Goal: Task Accomplishment & Management: Complete application form

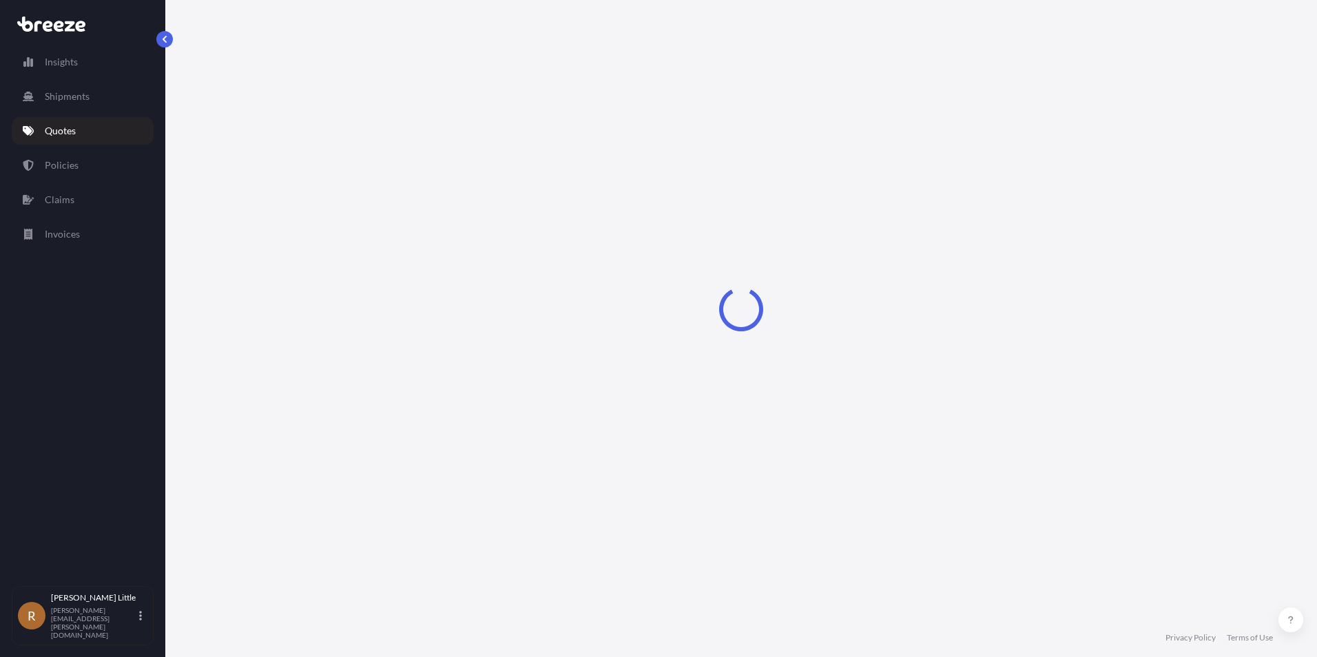
select select "Sea"
select select "Road"
select select "2"
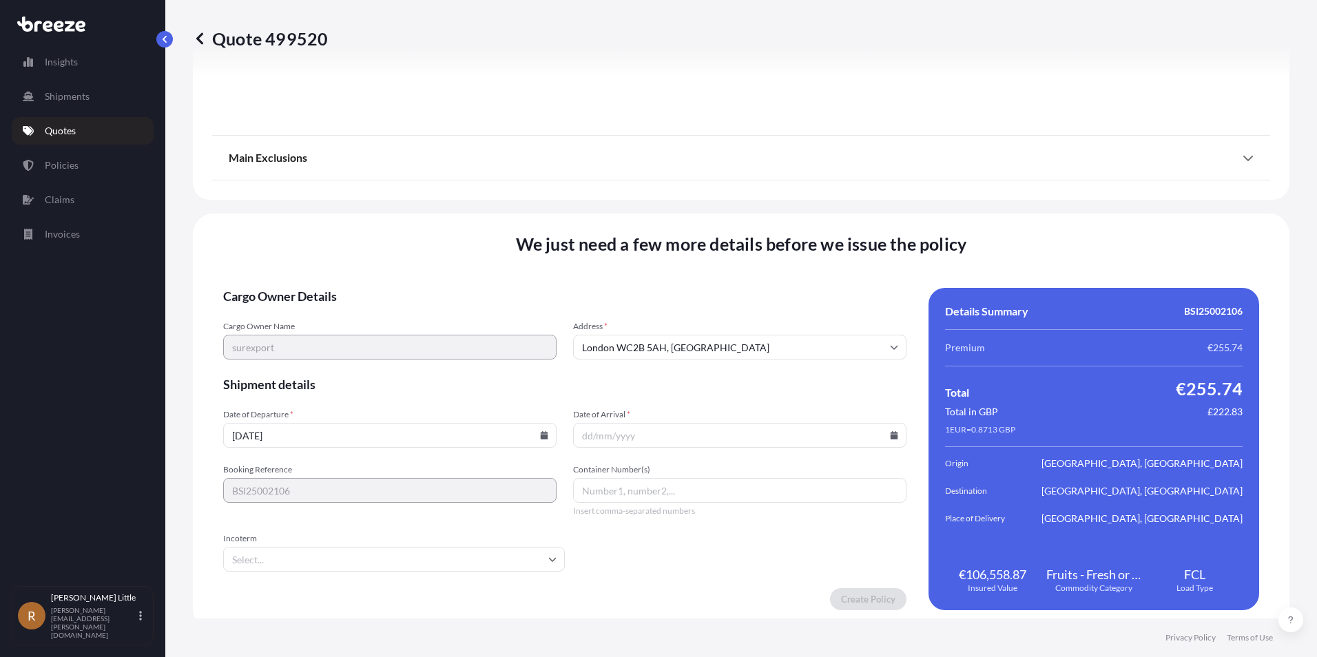
scroll to position [1787, 0]
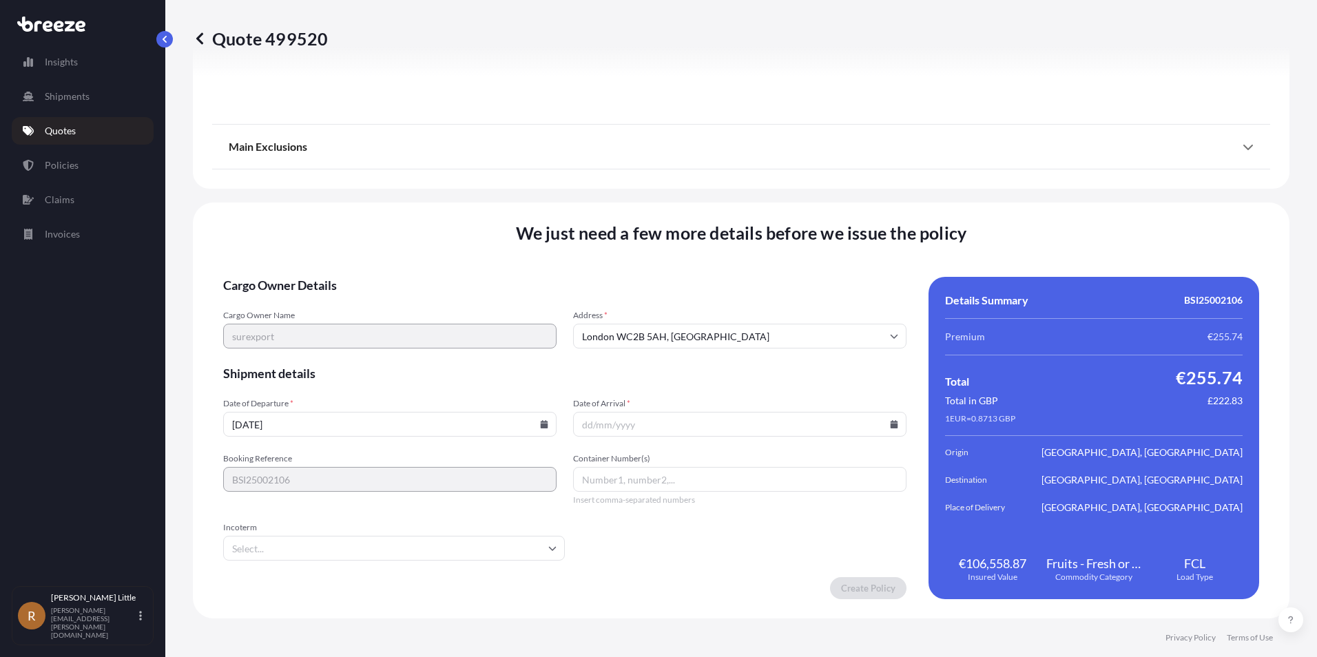
click at [507, 433] on input "[DATE]" at bounding box center [389, 424] width 333 height 25
click at [540, 423] on icon at bounding box center [544, 424] width 8 height 8
click at [450, 274] on button "13" at bounding box center [453, 275] width 22 height 22
type input "[DATE]"
click at [891, 415] on input "Date of Arrival *" at bounding box center [739, 424] width 333 height 25
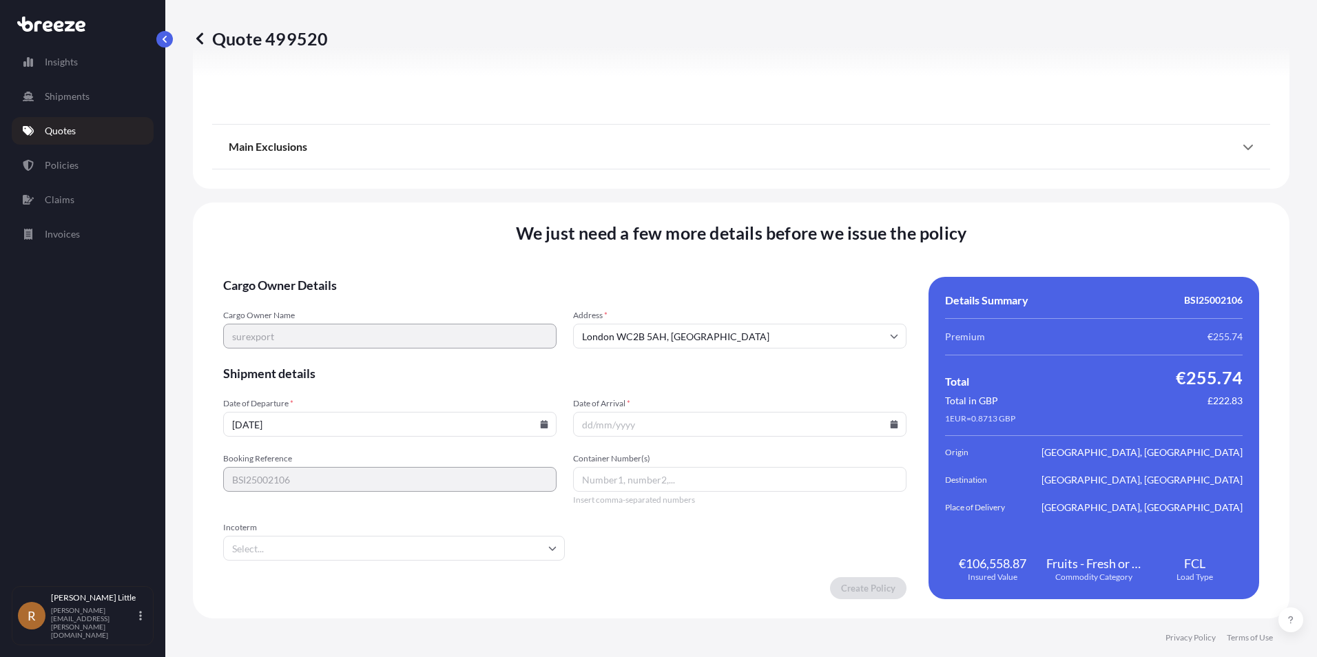
click at [891, 427] on icon at bounding box center [895, 424] width 8 height 8
click at [824, 196] on button at bounding box center [829, 192] width 22 height 22
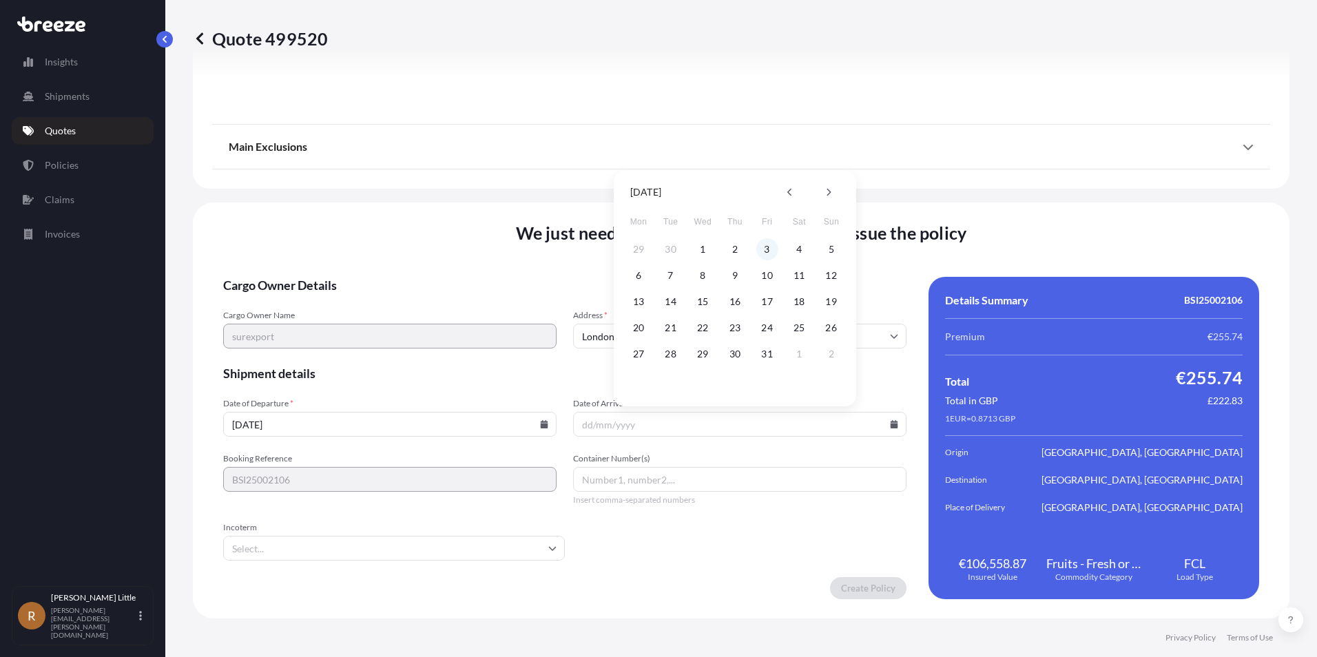
click at [766, 247] on button "3" at bounding box center [767, 249] width 22 height 22
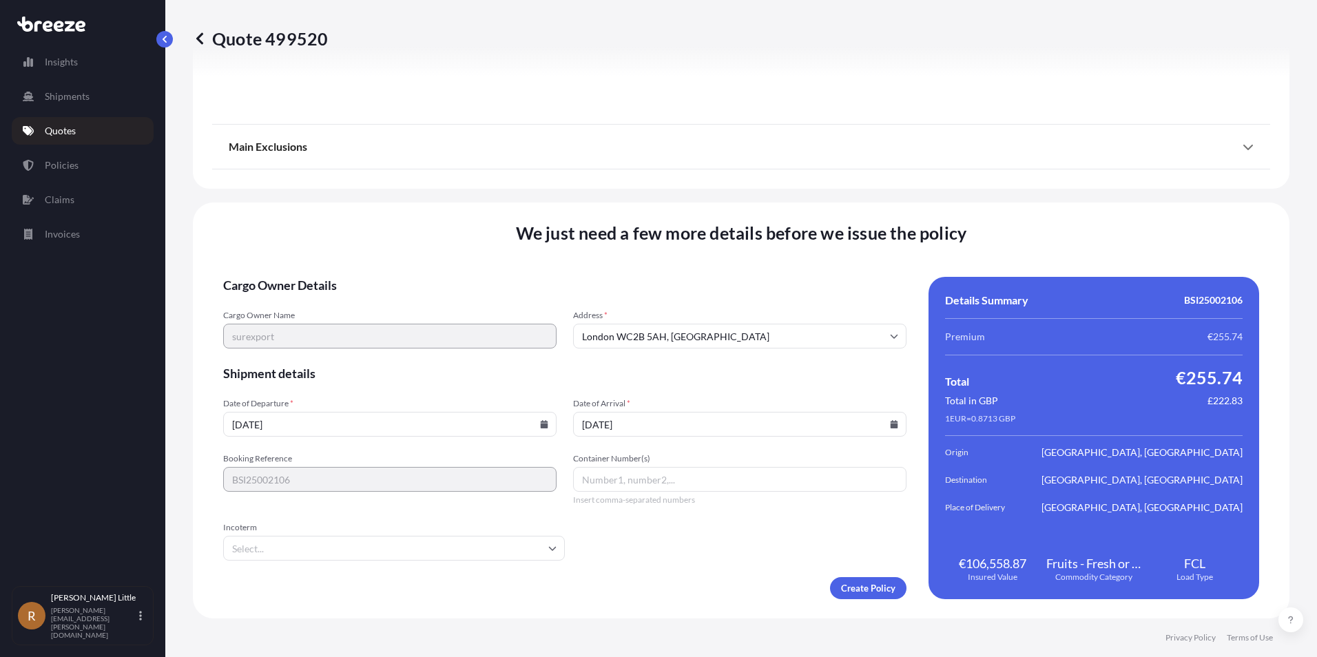
type input "[DATE]"
click at [603, 486] on input "Container Number(s)" at bounding box center [739, 479] width 333 height 25
type input "m"
type input "MNBU0675651"
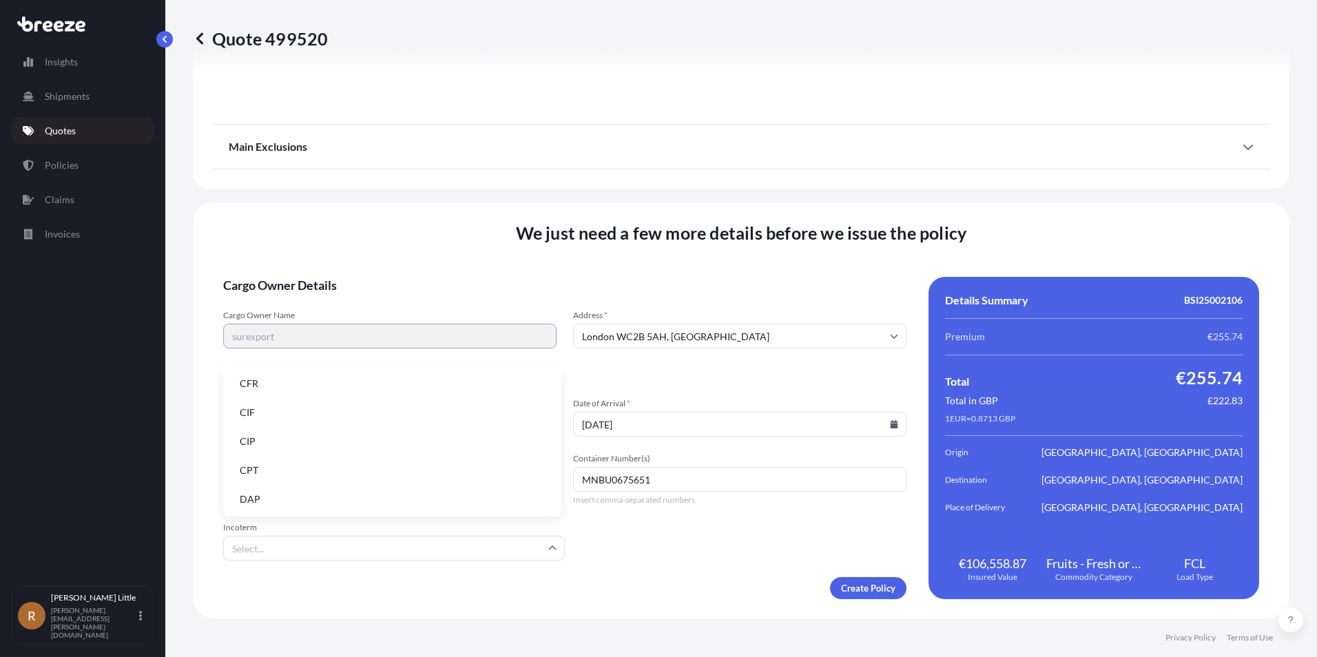
click at [469, 539] on input "Incoterm" at bounding box center [394, 548] width 342 height 25
click at [315, 497] on li "DAP" at bounding box center [392, 499] width 327 height 26
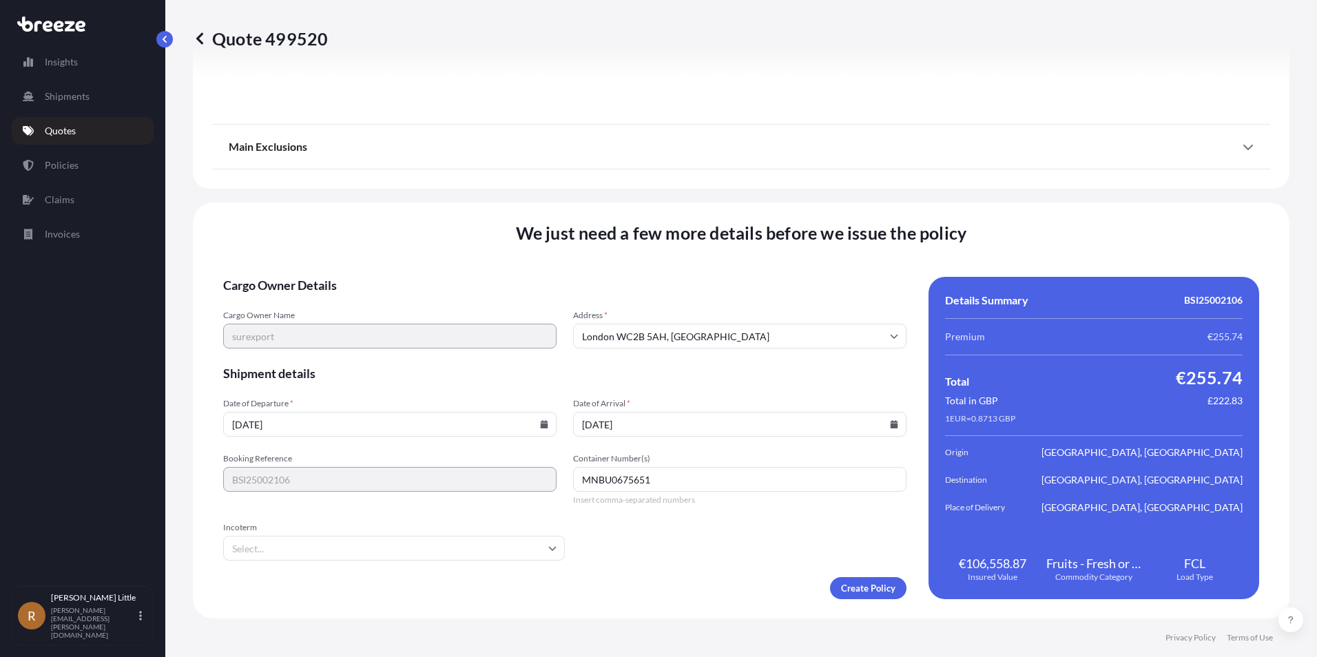
type input "DAP"
click at [648, 572] on form "Cargo Owner Details Cargo Owner Name surexport Address * London WC2B 5AH, UK Sh…" at bounding box center [564, 438] width 683 height 322
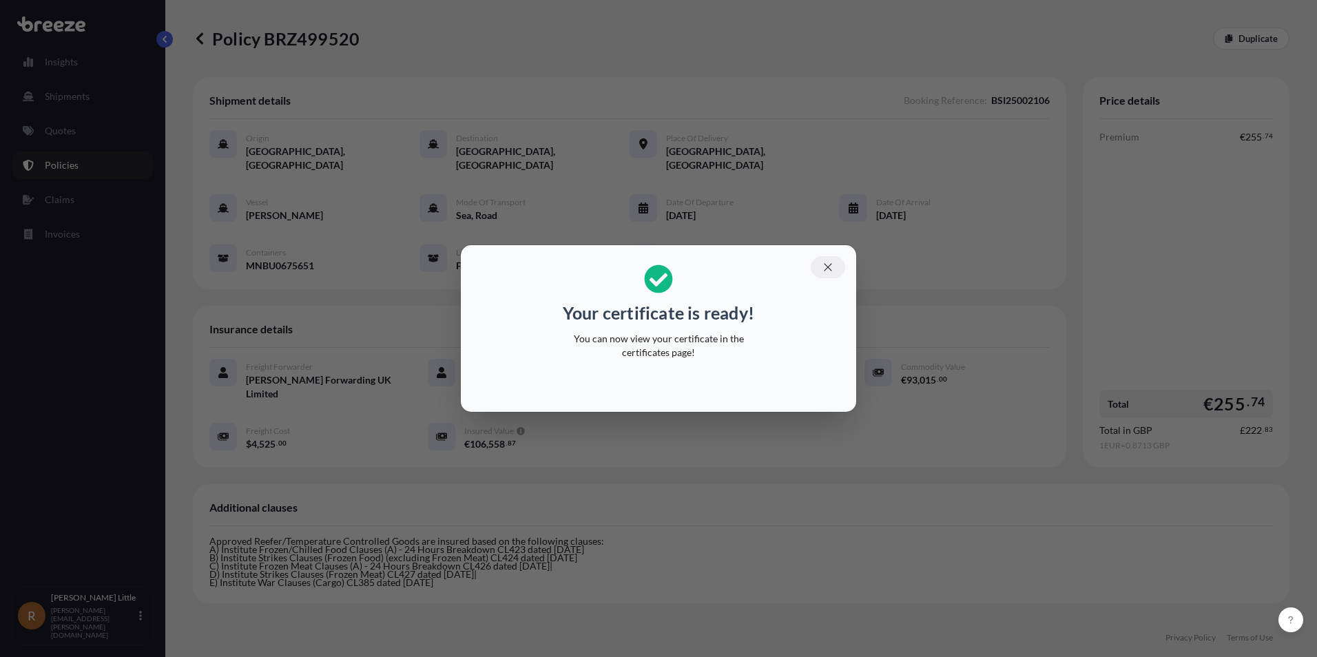
click at [823, 265] on icon "button" at bounding box center [828, 267] width 12 height 12
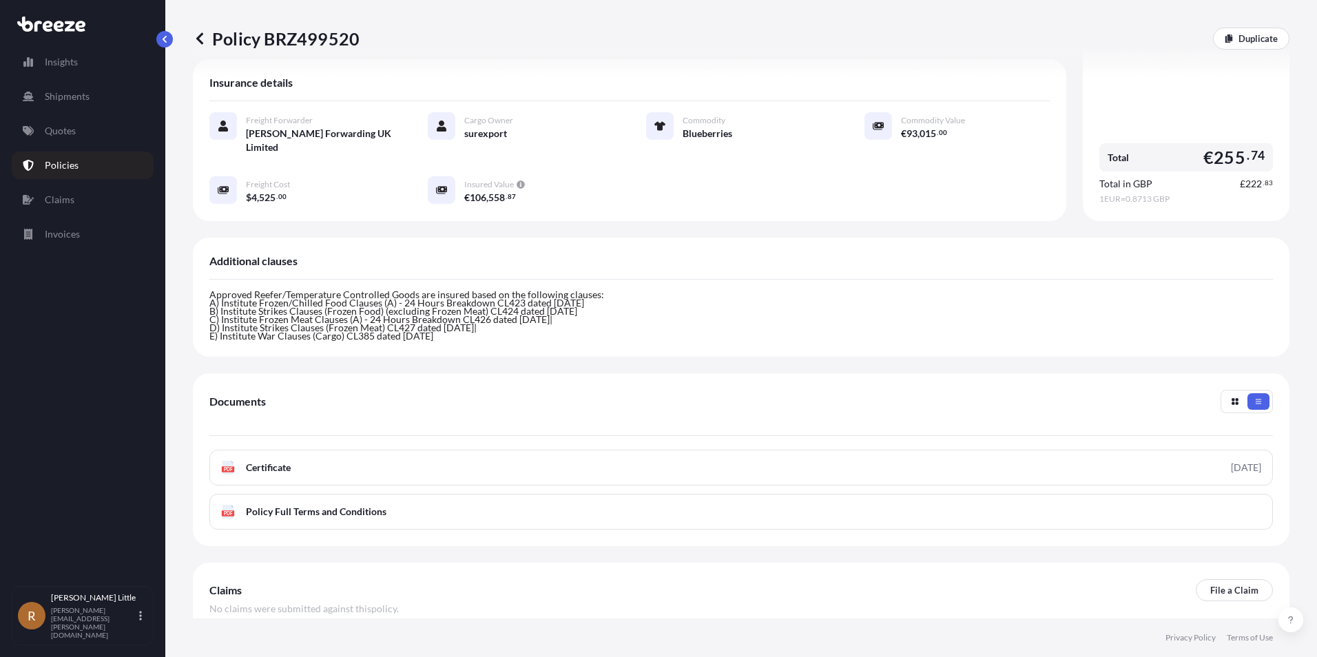
scroll to position [251, 0]
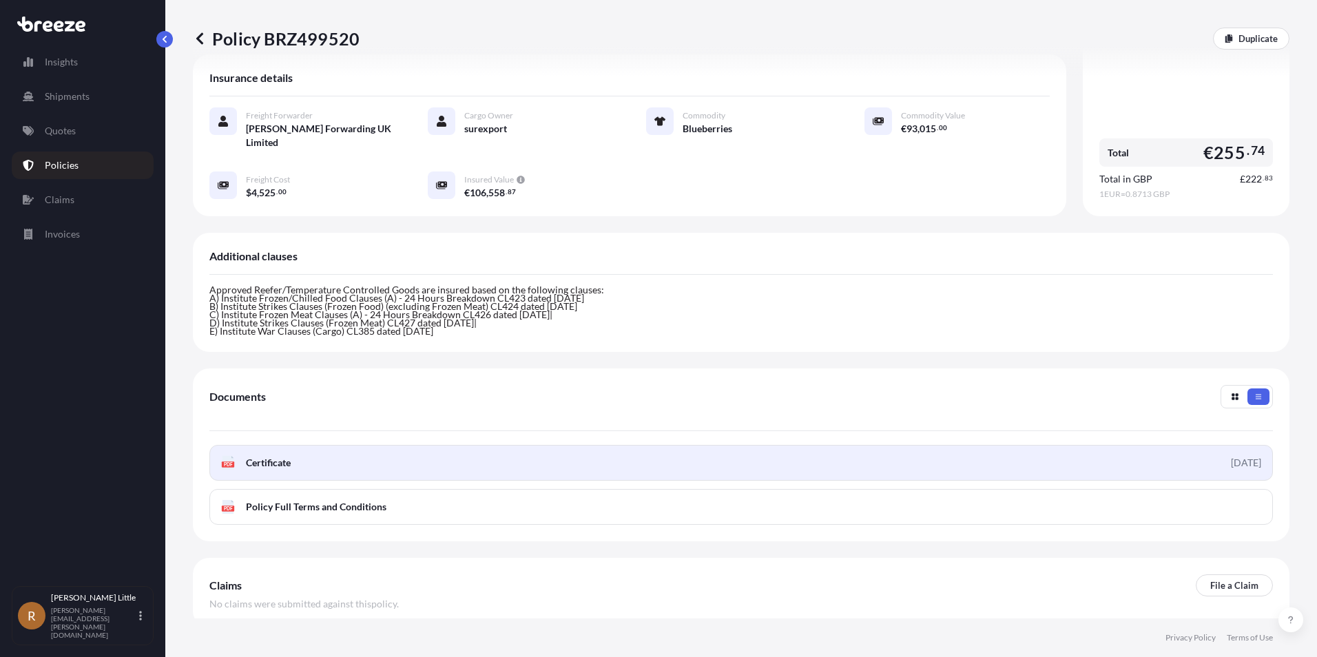
click at [251, 456] on span "Certificate" at bounding box center [268, 463] width 45 height 14
click at [260, 456] on span "Certificate" at bounding box center [268, 463] width 45 height 14
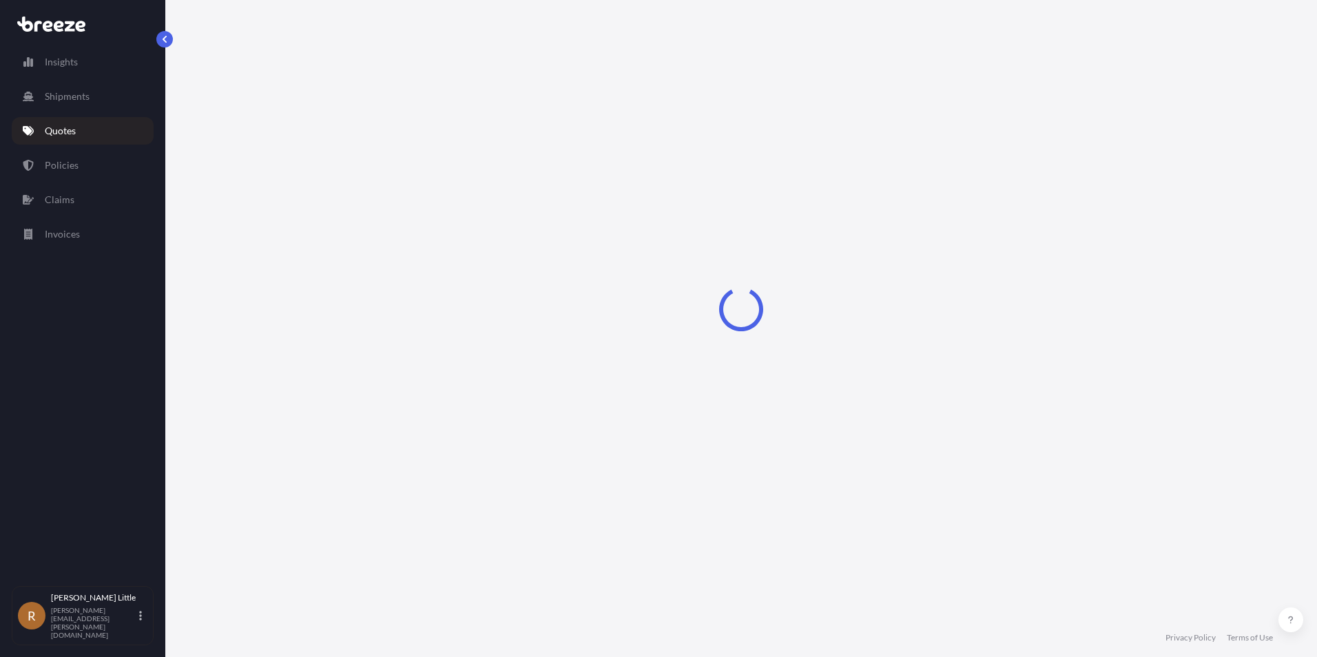
select select "Sea"
select select "Road"
select select "2"
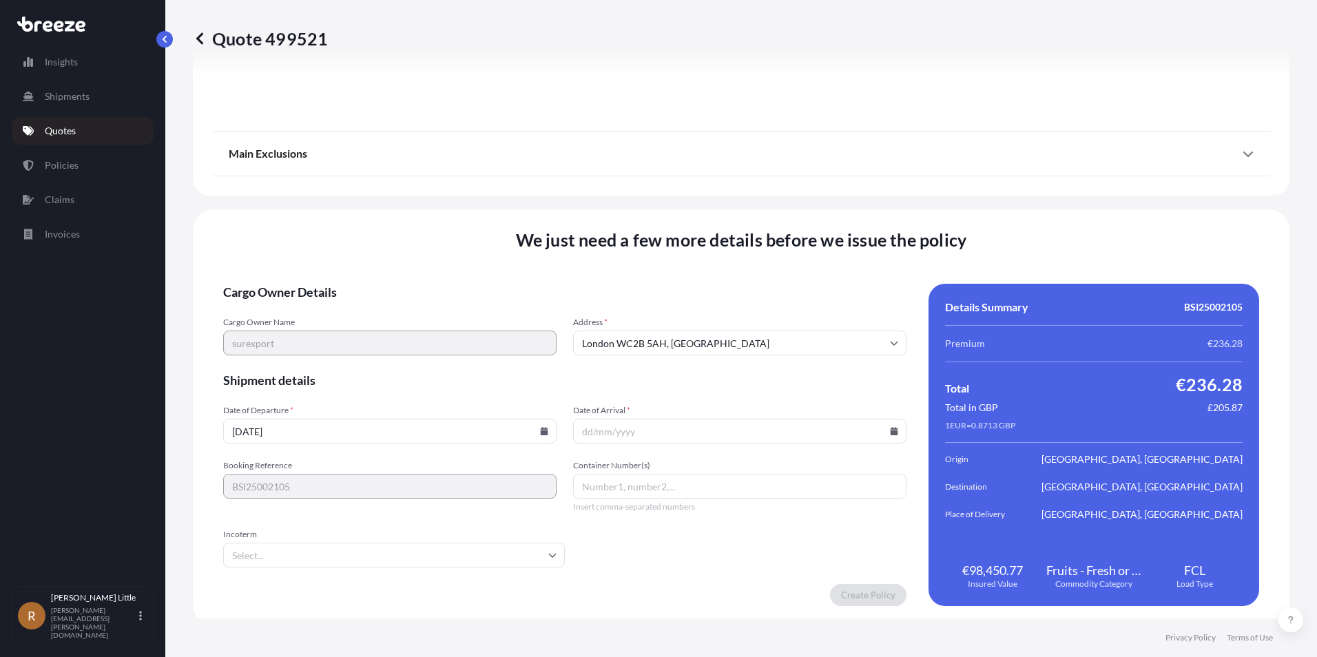
scroll to position [1787, 0]
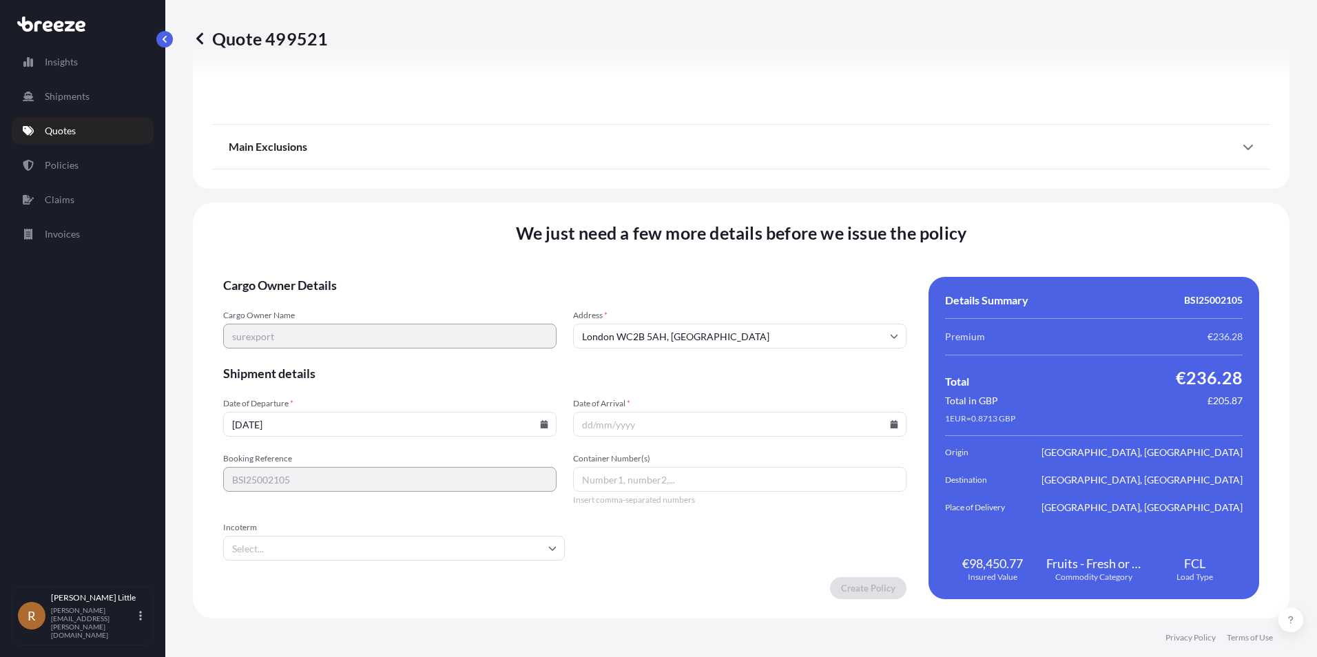
click at [502, 439] on form "Cargo Owner Details Cargo Owner Name surexport Address * [GEOGRAPHIC_DATA] Ship…" at bounding box center [564, 438] width 683 height 322
click at [540, 427] on icon at bounding box center [544, 424] width 8 height 8
click at [457, 273] on button "13" at bounding box center [453, 275] width 22 height 22
type input "[DATE]"
click at [768, 437] on form "Cargo Owner Details Cargo Owner Name surexport Address * [GEOGRAPHIC_DATA] Ship…" at bounding box center [564, 438] width 683 height 322
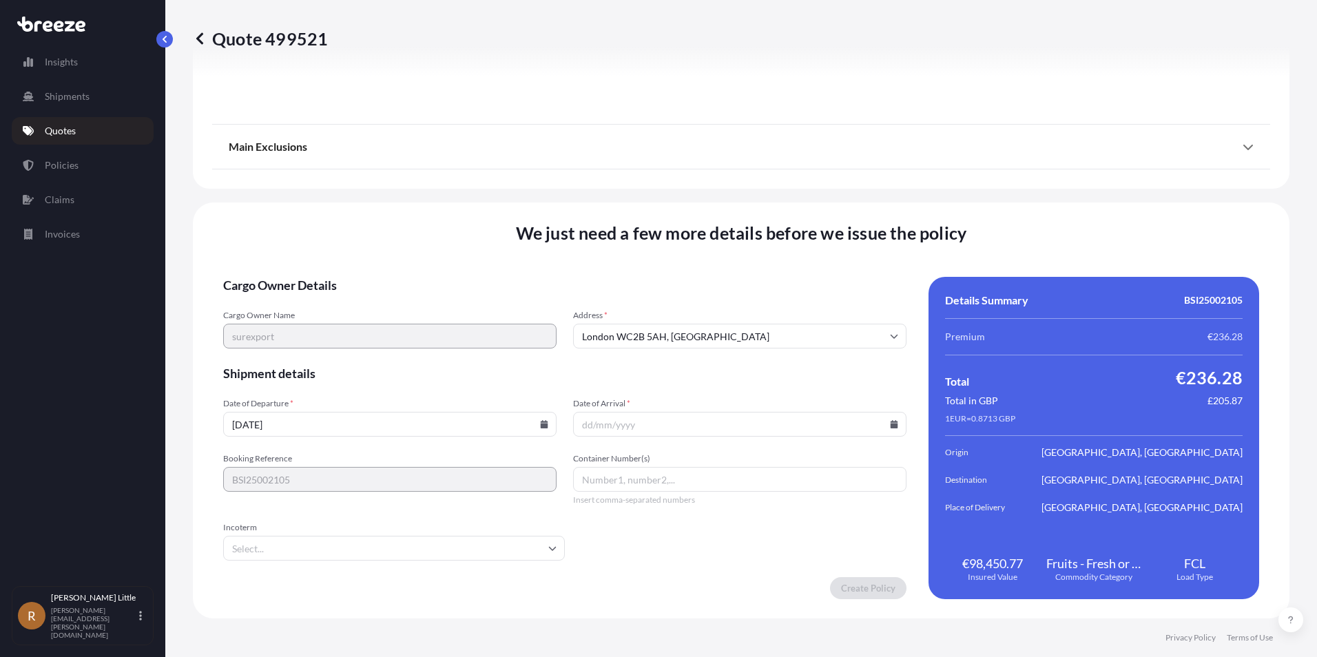
click at [780, 425] on input "Date of Arrival *" at bounding box center [739, 424] width 333 height 25
click at [891, 424] on icon at bounding box center [895, 424] width 8 height 8
click at [825, 196] on button at bounding box center [829, 192] width 22 height 22
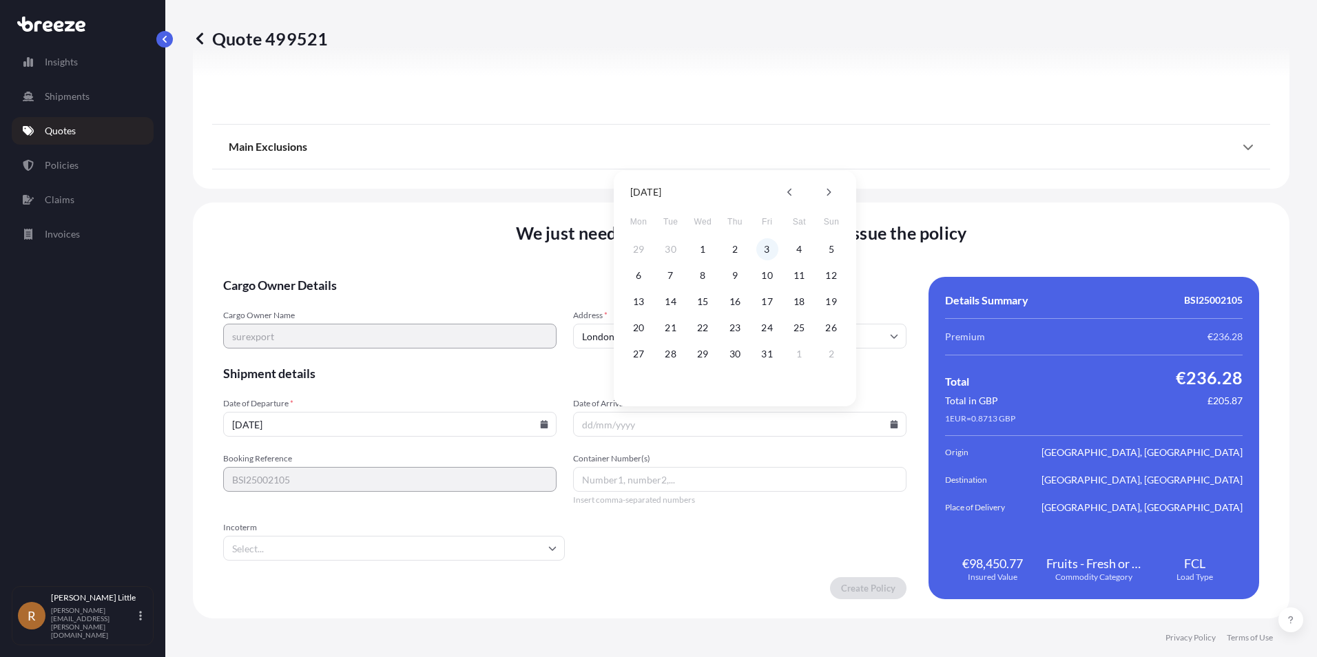
click at [767, 249] on button "3" at bounding box center [767, 249] width 22 height 22
type input "[DATE]"
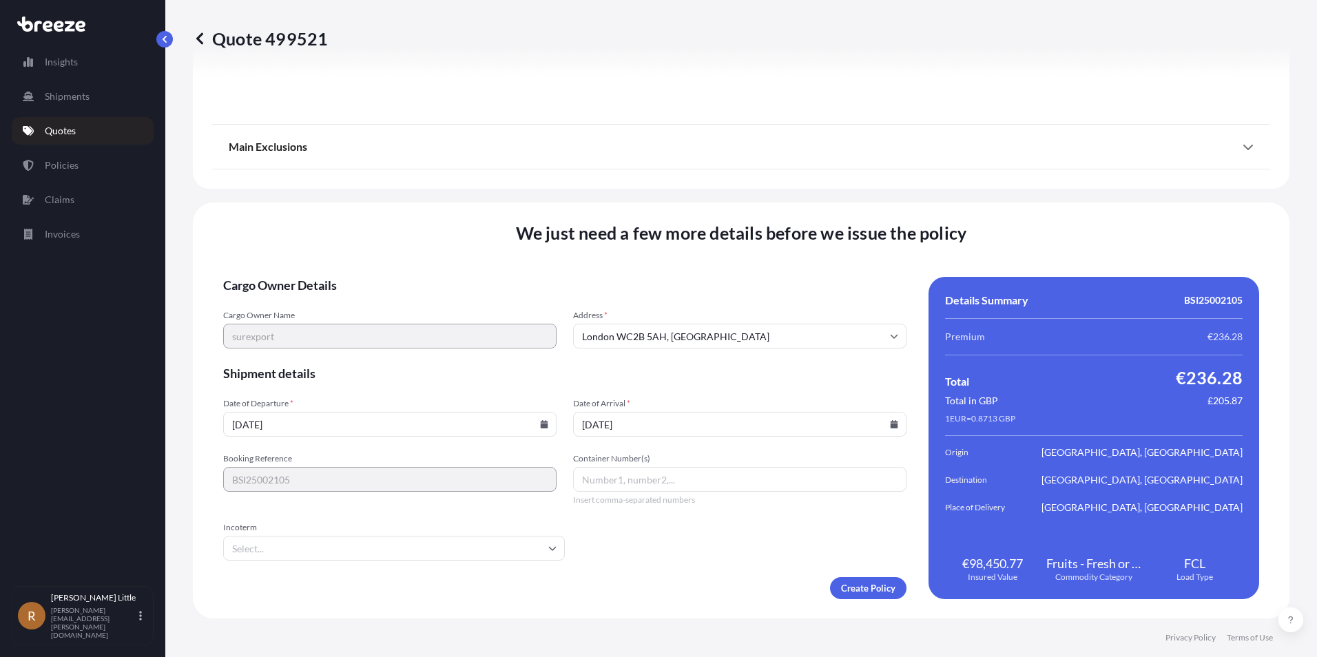
click at [639, 479] on input "Container Number(s)" at bounding box center [739, 479] width 333 height 25
type input "MNBU4312211"
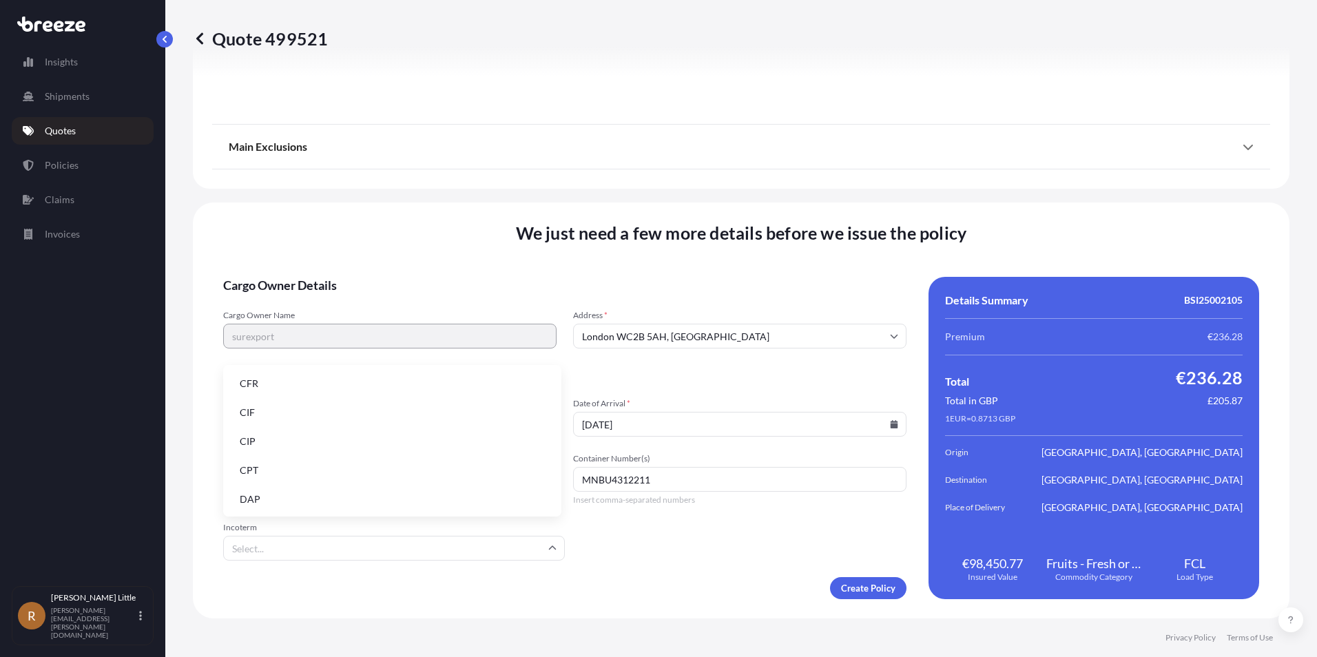
click at [522, 541] on input "Incoterm" at bounding box center [394, 548] width 342 height 25
click at [264, 498] on li "DAP" at bounding box center [392, 499] width 327 height 26
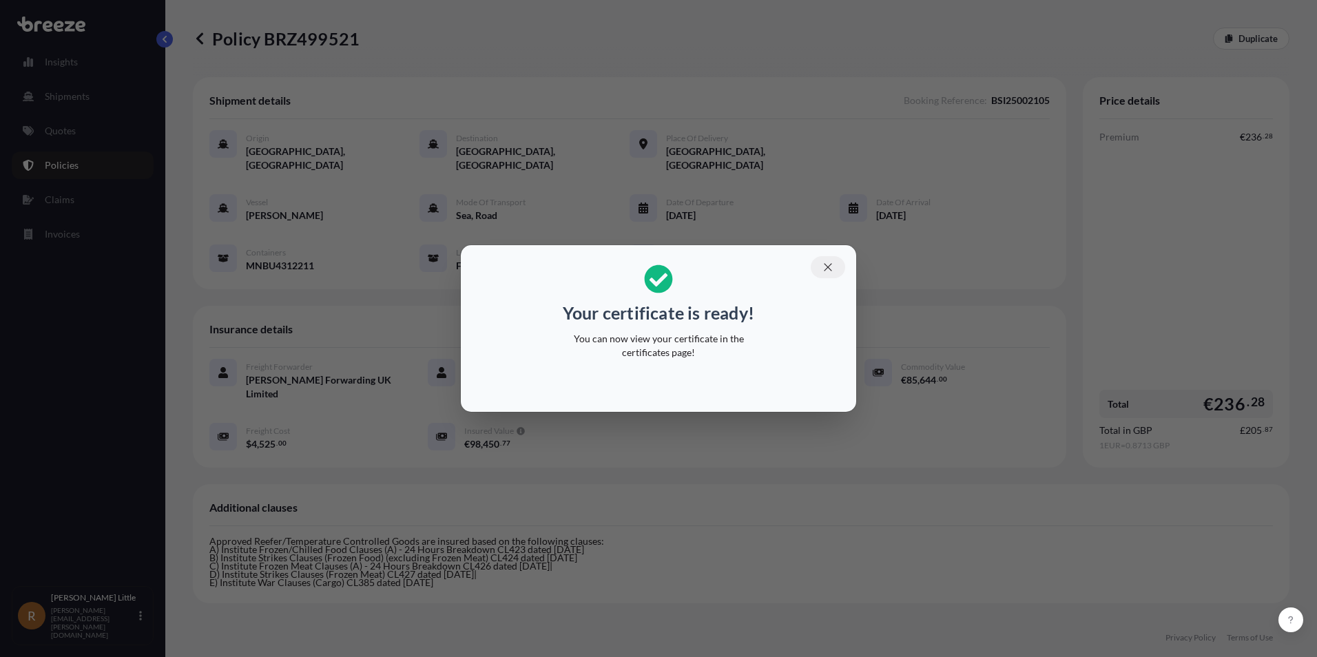
click at [822, 267] on icon "button" at bounding box center [828, 267] width 12 height 12
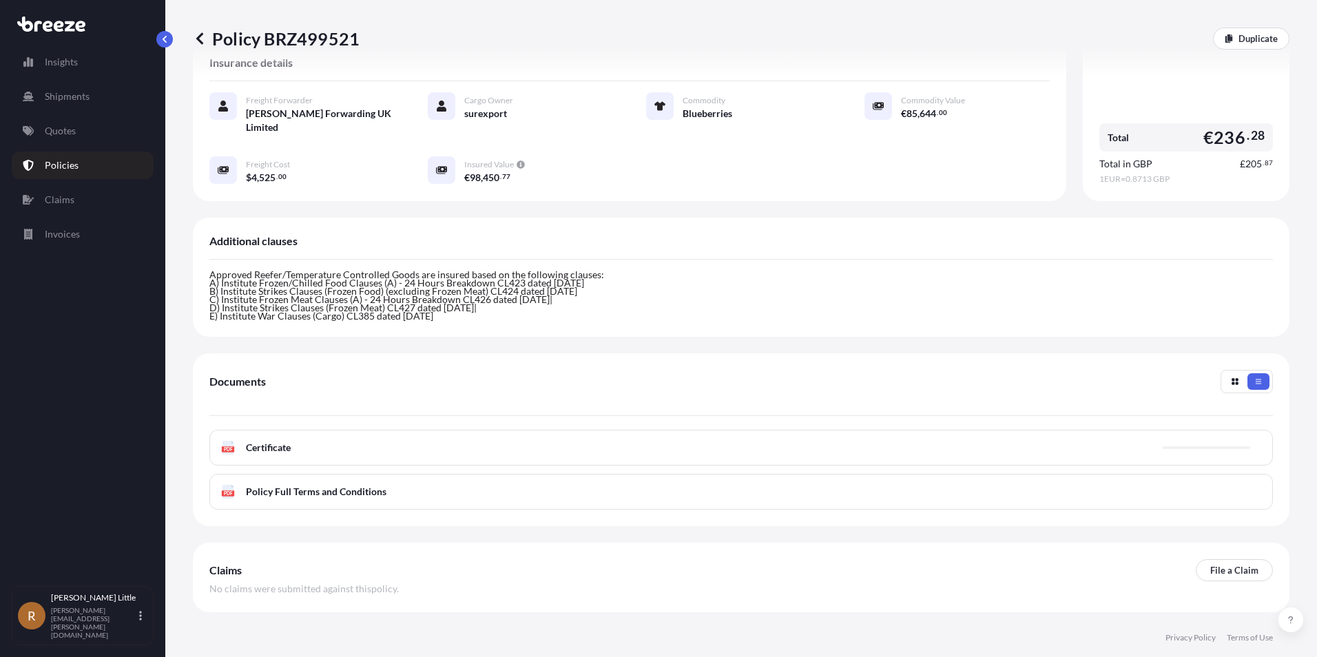
scroll to position [268, 0]
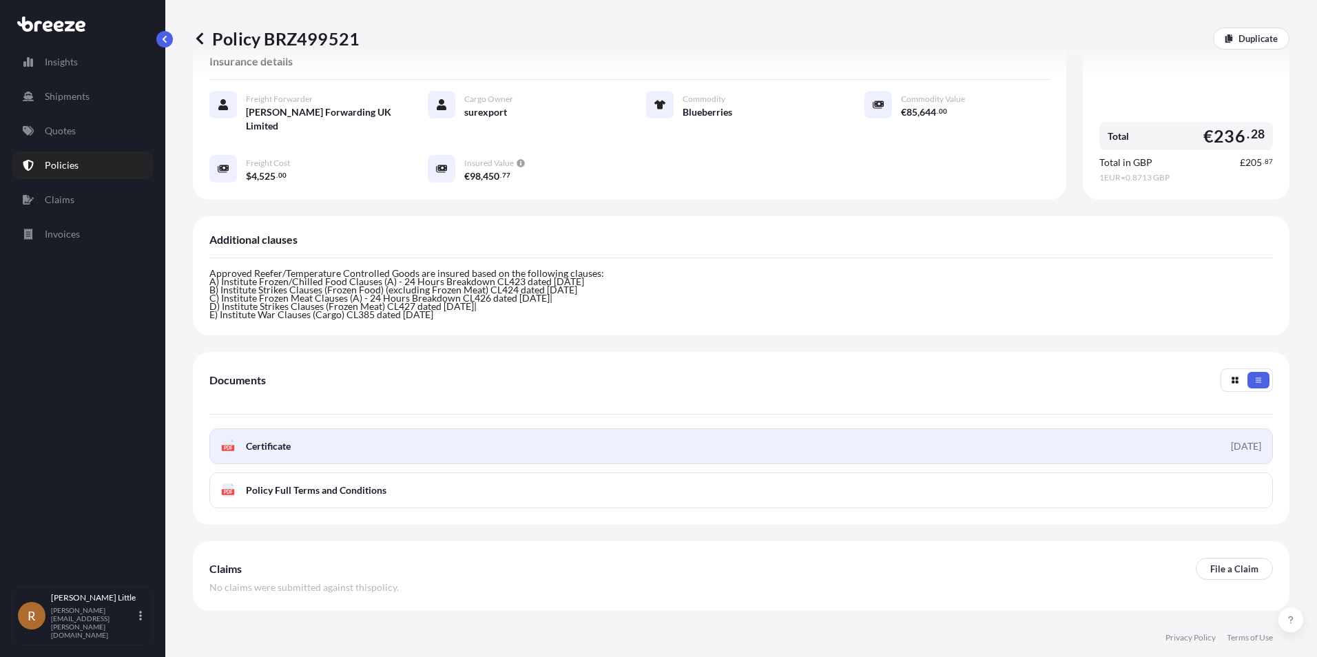
click at [273, 439] on span "Certificate" at bounding box center [268, 446] width 45 height 14
